Goal: Book appointment/travel/reservation

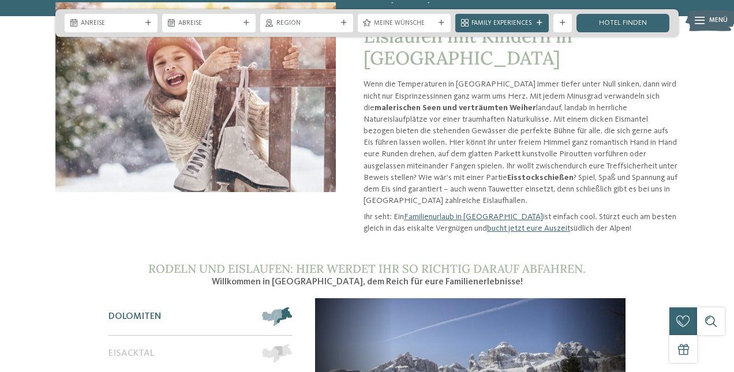
scroll to position [1660, 0]
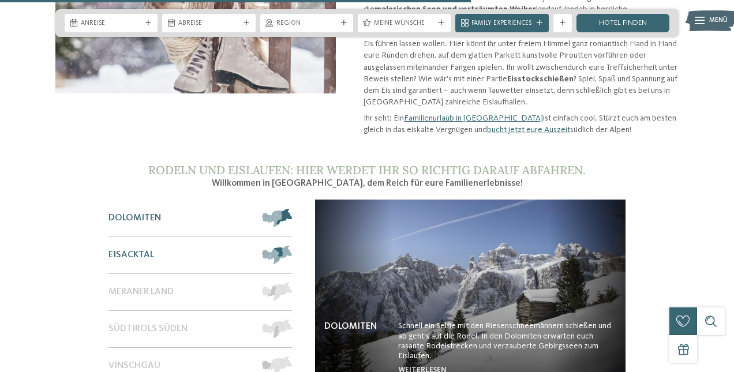
click at [143, 237] on div "Eisacktal" at bounding box center [181, 255] width 144 height 36
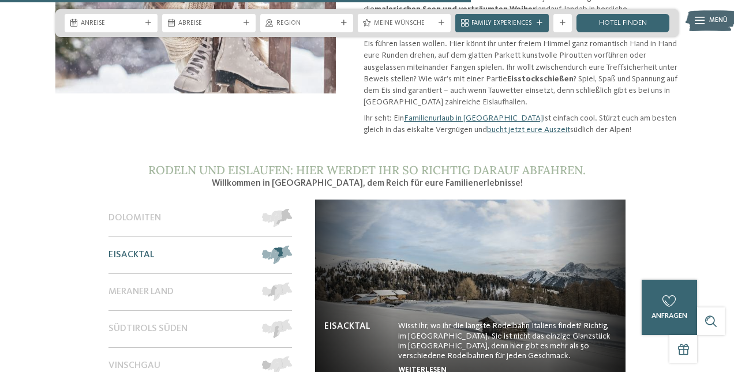
click at [417, 367] on link "weiterlesen" at bounding box center [422, 371] width 48 height 8
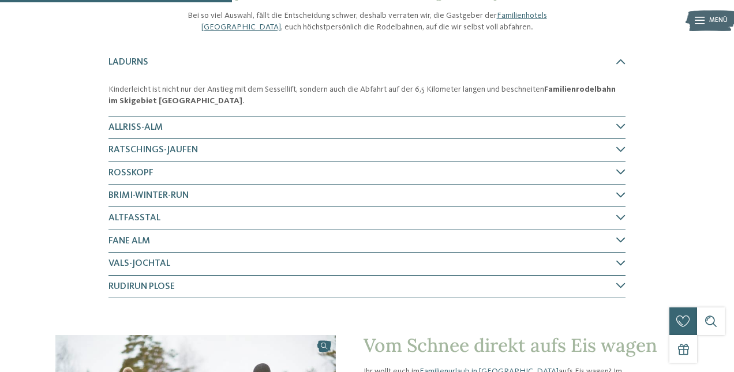
scroll to position [614, 0]
click at [369, 175] on h4 "Rosskopf" at bounding box center [363, 172] width 508 height 13
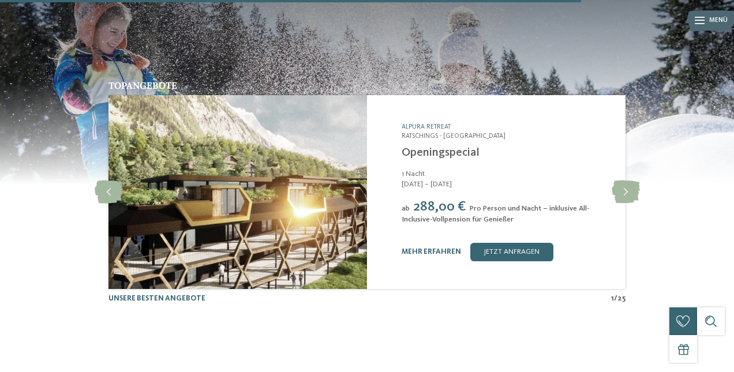
scroll to position [1589, 0]
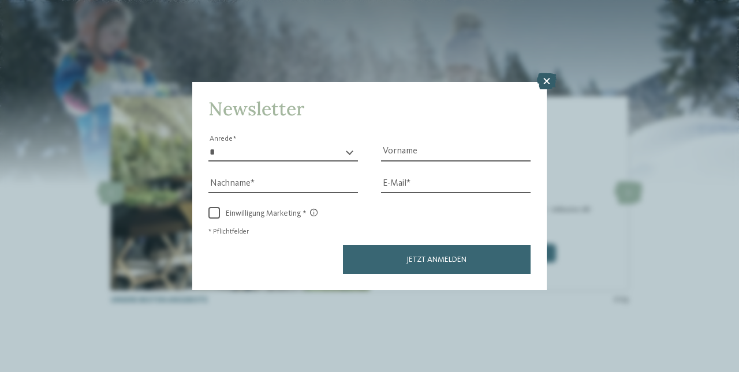
click at [548, 73] on icon at bounding box center [547, 81] width 20 height 16
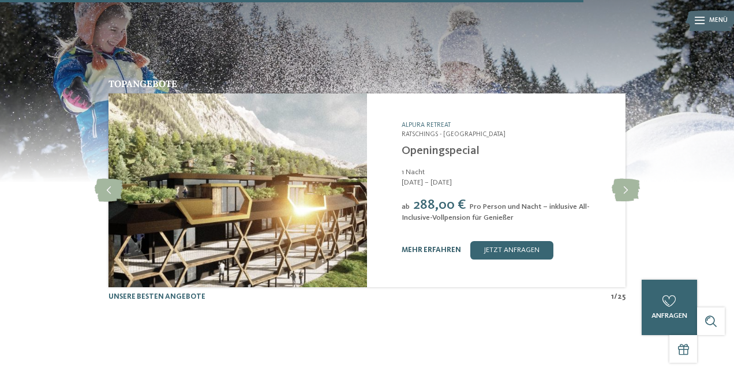
click at [445, 246] on link "mehr erfahren" at bounding box center [431, 250] width 59 height 8
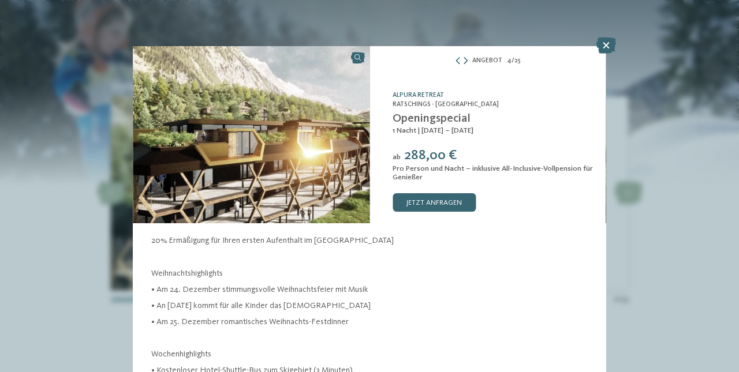
click at [466, 57] on div "Angebot 4 / 25" at bounding box center [487, 61] width 237 height 12
click at [466, 58] on icon at bounding box center [466, 62] width 4 height 8
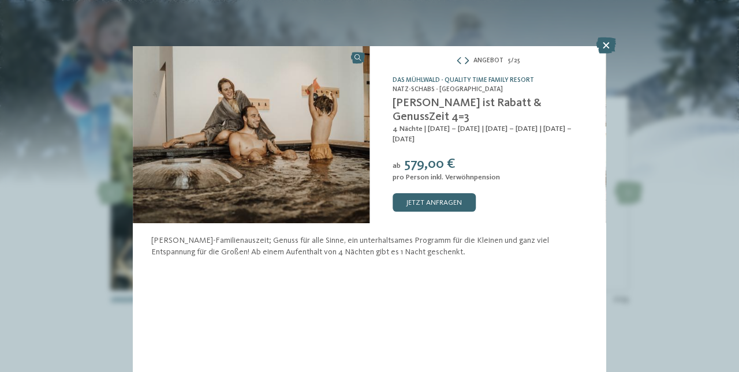
click at [466, 58] on icon at bounding box center [467, 62] width 4 height 8
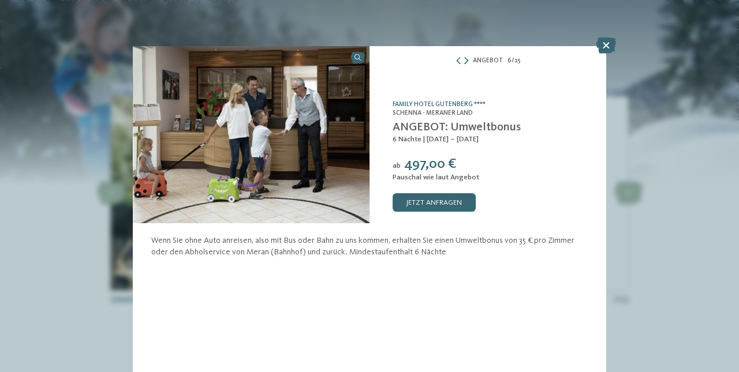
click at [466, 58] on icon at bounding box center [466, 62] width 4 height 8
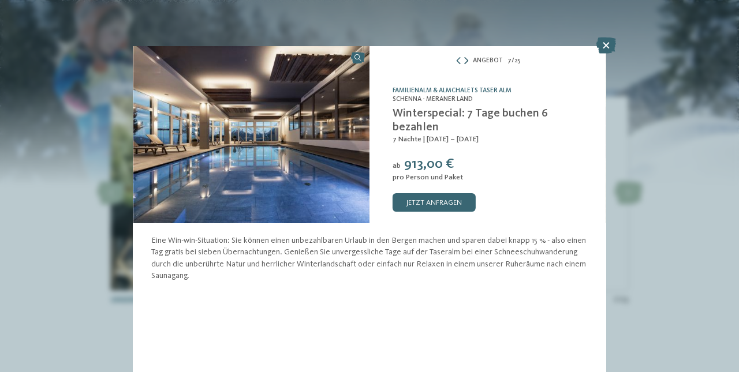
click at [466, 58] on icon at bounding box center [466, 62] width 4 height 8
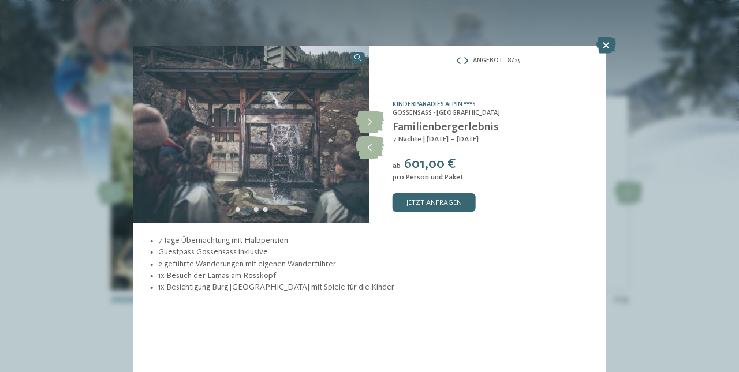
click at [466, 59] on icon at bounding box center [466, 62] width 4 height 8
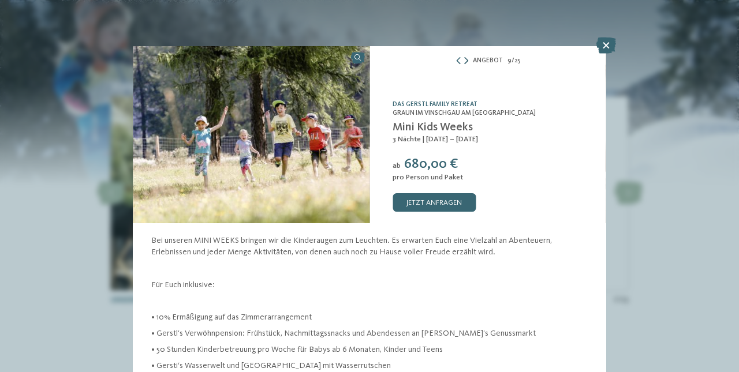
click at [465, 59] on icon at bounding box center [466, 62] width 4 height 8
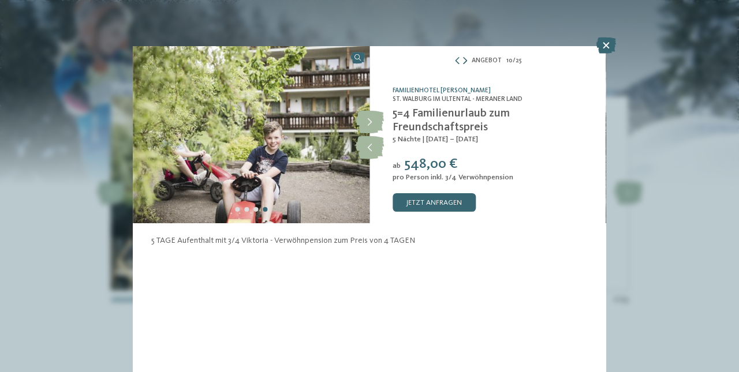
click at [464, 59] on icon at bounding box center [465, 62] width 4 height 8
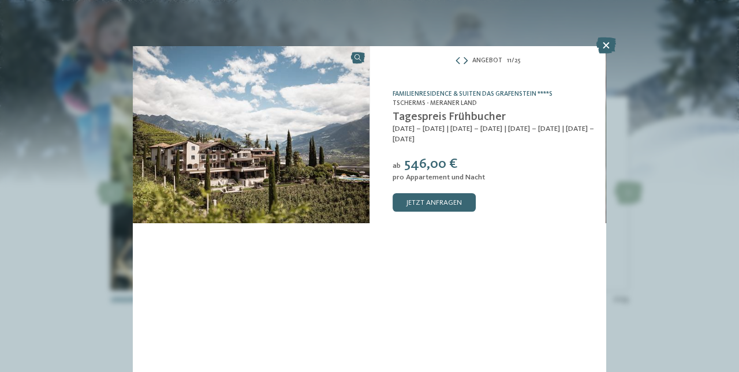
click at [464, 59] on div at bounding box center [460, 62] width 13 height 8
click at [603, 45] on icon at bounding box center [606, 46] width 20 height 16
